Goal: Transaction & Acquisition: Purchase product/service

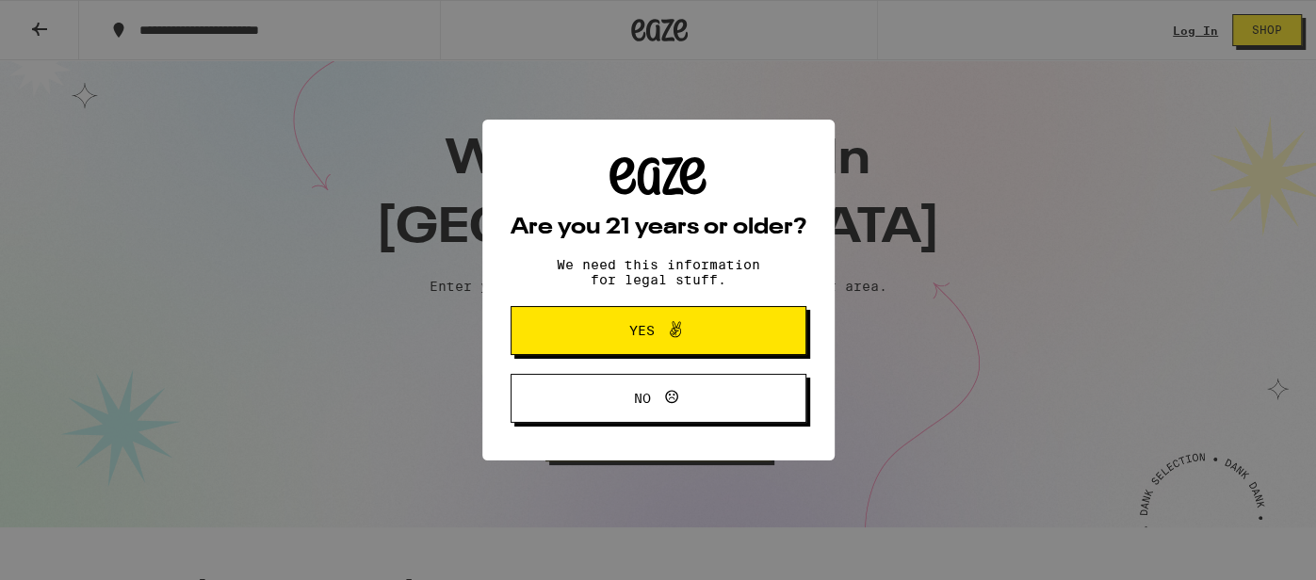
click at [669, 328] on icon at bounding box center [675, 330] width 23 height 23
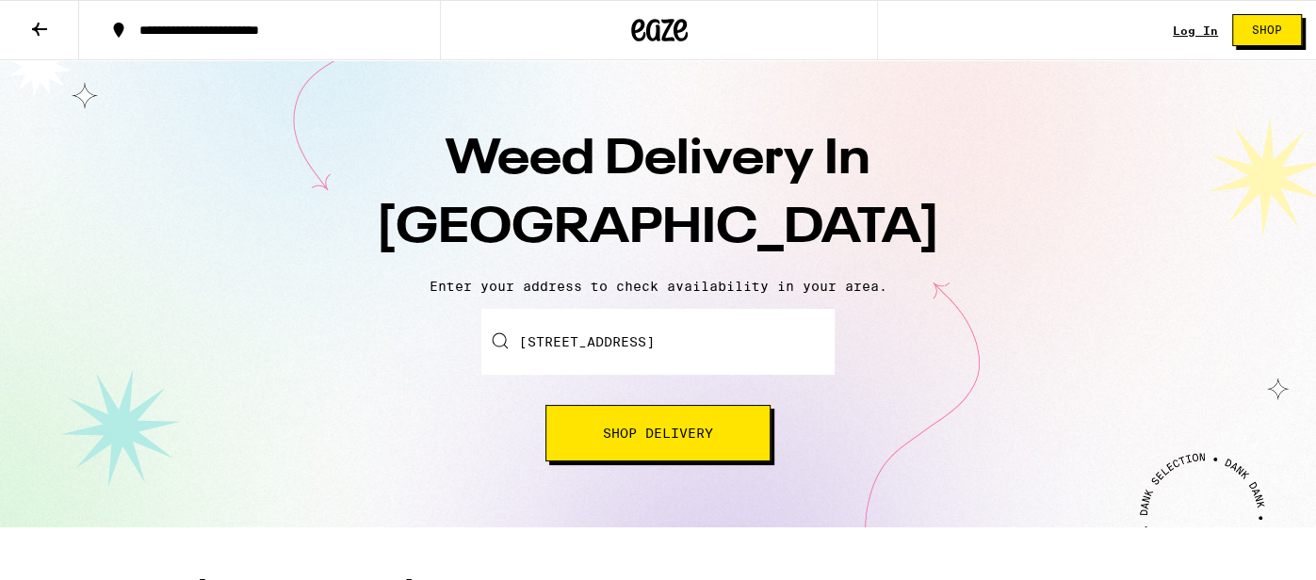
click at [664, 446] on button "Shop Delivery" at bounding box center [658, 433] width 225 height 57
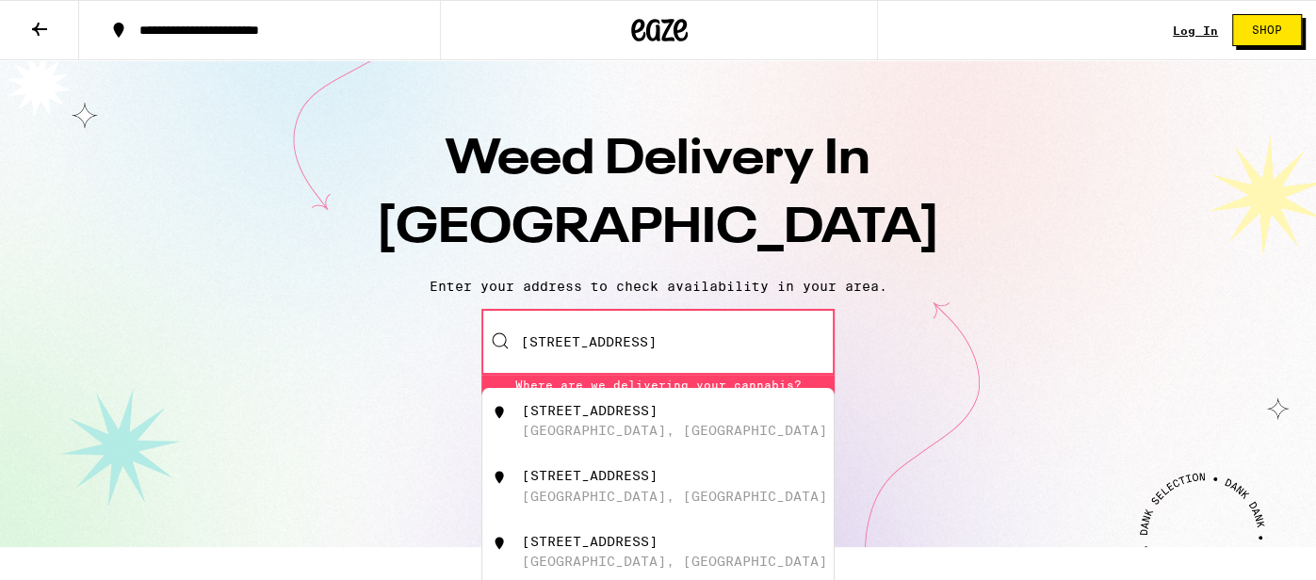
click at [651, 432] on div "[GEOGRAPHIC_DATA], [GEOGRAPHIC_DATA]" at bounding box center [674, 430] width 305 height 15
type input "[STREET_ADDRESS]"
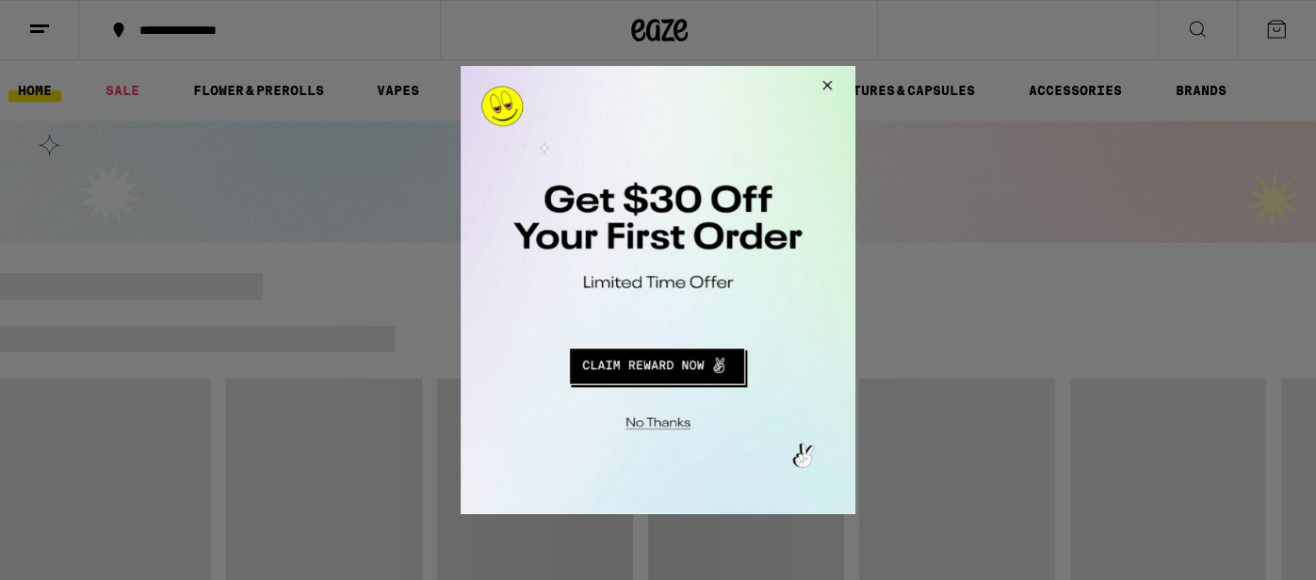
click at [832, 95] on button "Close Modal" at bounding box center [824, 88] width 51 height 45
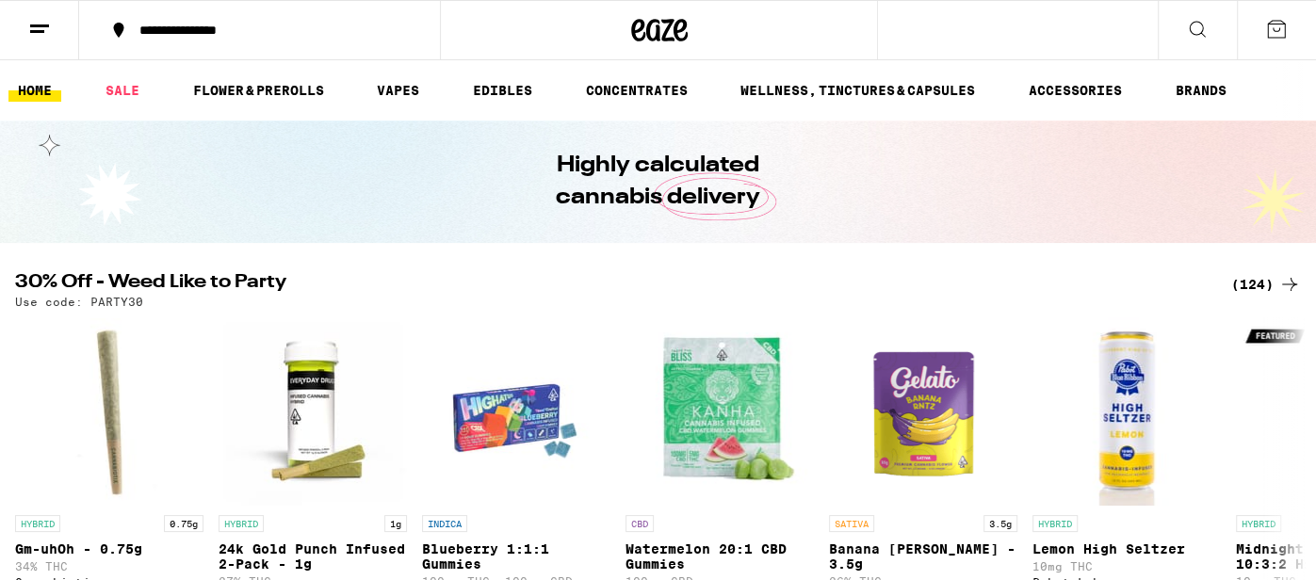
click at [1190, 32] on icon at bounding box center [1197, 29] width 23 height 23
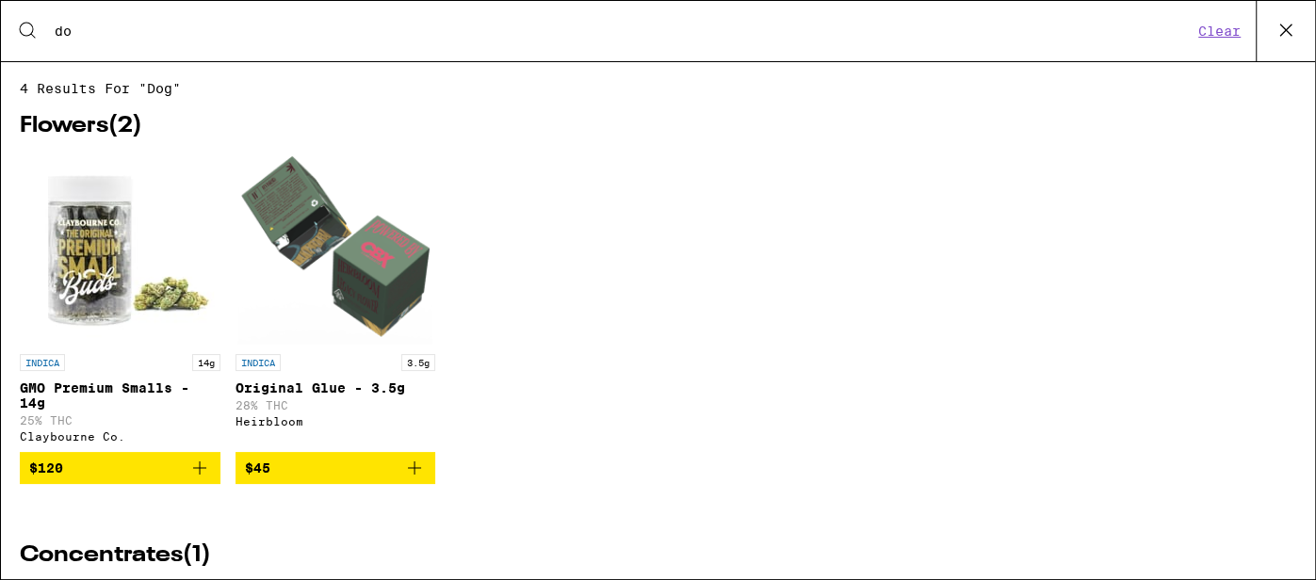
type input "d"
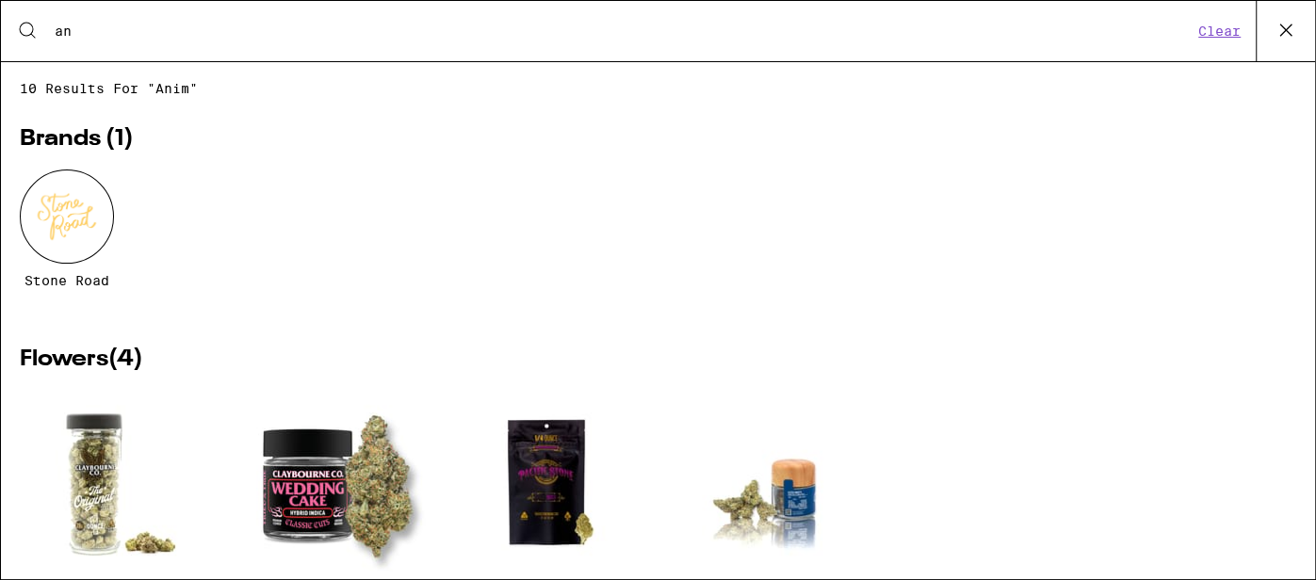
type input "a"
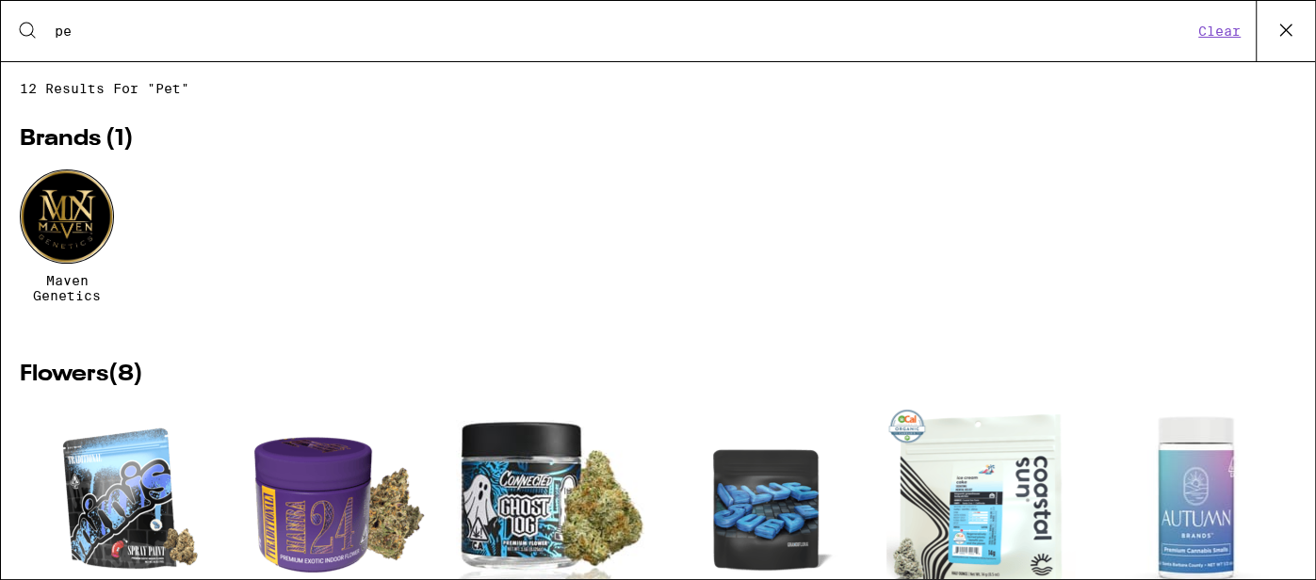
type input "pet"
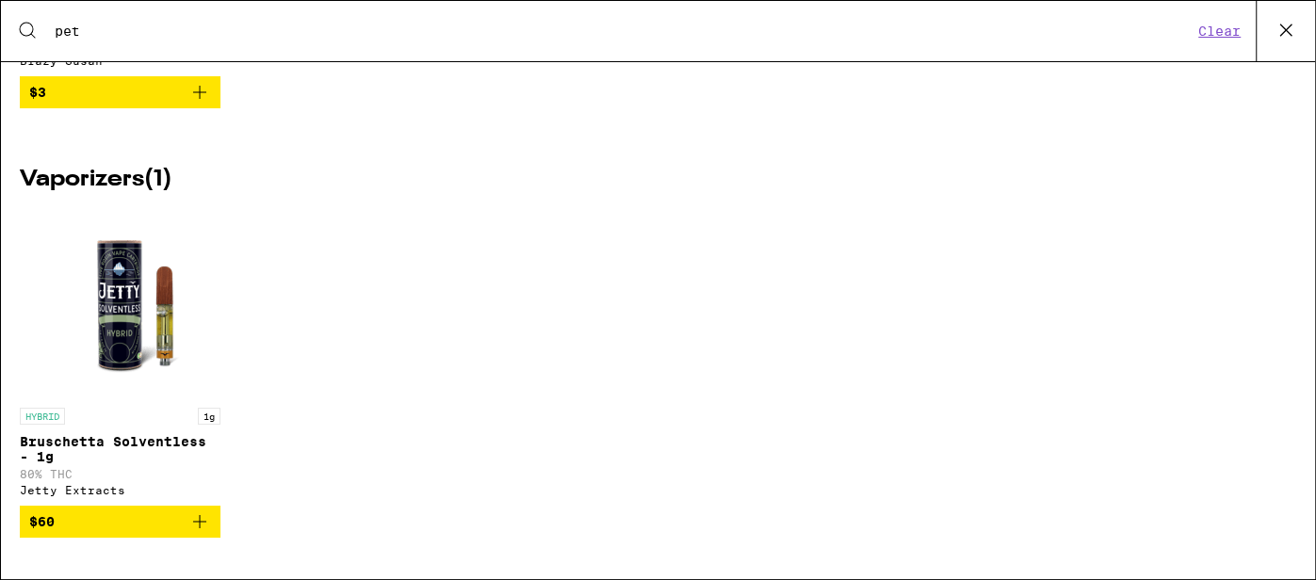
scroll to position [349, 0]
